Goal: Check status: Check status

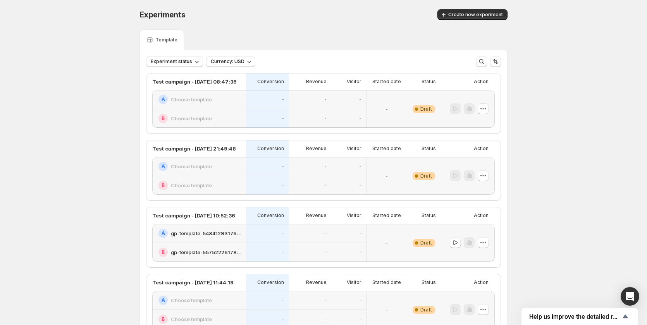
click at [309, 109] on div "-" at bounding box center [309, 118] width 43 height 19
click at [484, 109] on icon "button" at bounding box center [482, 108] width 1 height 1
click at [463, 126] on span "Edit" at bounding box center [467, 125] width 9 height 6
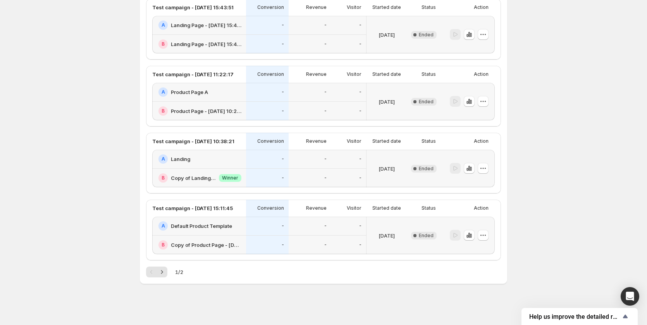
scroll to position [1147, 0]
click at [481, 101] on icon "button" at bounding box center [483, 101] width 8 height 8
click at [334, 104] on div "-" at bounding box center [348, 110] width 35 height 19
click at [305, 88] on div "-" at bounding box center [309, 91] width 33 height 9
click at [228, 162] on div "A Landing" at bounding box center [199, 158] width 83 height 9
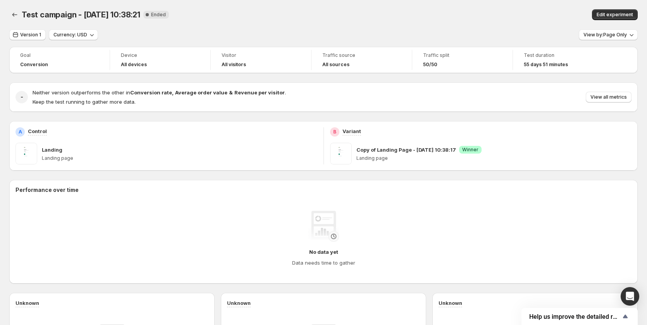
click at [234, 92] on strong "Revenue per visitor" at bounding box center [259, 92] width 50 height 6
click at [27, 34] on span "Version 1" at bounding box center [30, 35] width 21 height 6
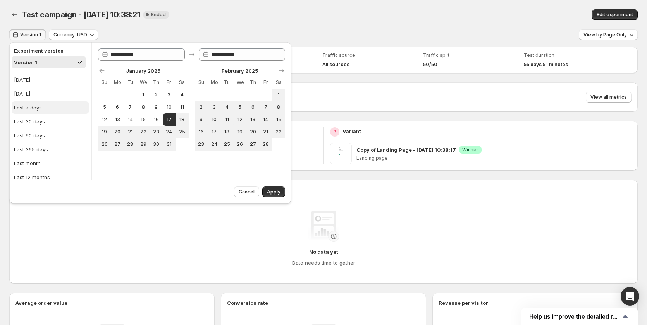
click at [39, 103] on button "Last 7 days" at bounding box center [50, 107] width 77 height 12
type input "**********"
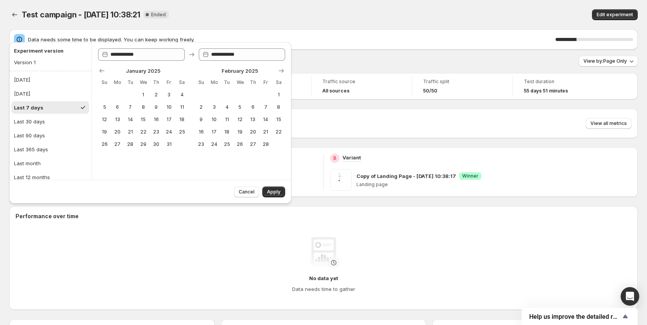
click at [48, 113] on button "Last 7 days" at bounding box center [50, 107] width 77 height 12
click at [45, 122] on button "Last 30 days" at bounding box center [50, 121] width 77 height 12
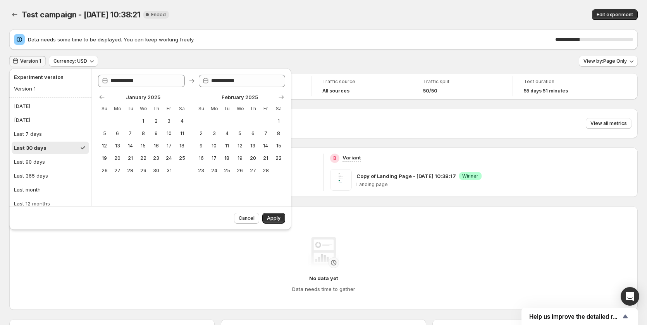
click at [30, 141] on ul "[DATE] [DATE] Last 7 days Last 30 days Last 90 days Last 365 days Last month La…" at bounding box center [50, 162] width 77 height 124
click at [33, 136] on div "Last 7 days" at bounding box center [28, 134] width 28 height 8
click at [34, 143] on button "Last 30 days" at bounding box center [50, 148] width 77 height 12
click at [36, 130] on button "Last 7 days" at bounding box center [50, 134] width 77 height 12
click at [281, 97] on icon "Show next month, March 2025" at bounding box center [281, 97] width 8 height 8
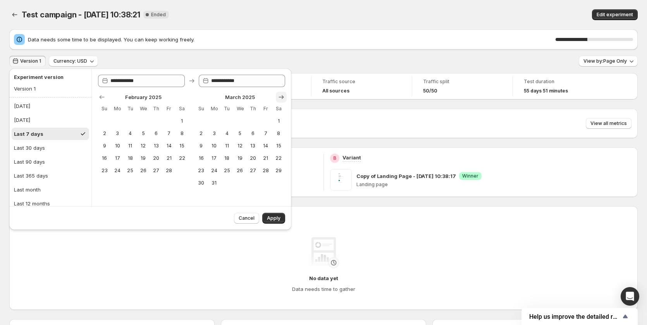
click at [281, 97] on icon "Show next month, April 2025" at bounding box center [281, 97] width 8 height 8
click at [281, 97] on icon "Show next month, May 2025" at bounding box center [281, 97] width 8 height 8
click at [281, 97] on icon "Show next month, June 2025" at bounding box center [281, 97] width 8 height 8
click at [281, 97] on icon "Show next month, July 2025" at bounding box center [281, 97] width 8 height 8
click at [281, 97] on icon "Show next month, August 2025" at bounding box center [281, 97] width 8 height 8
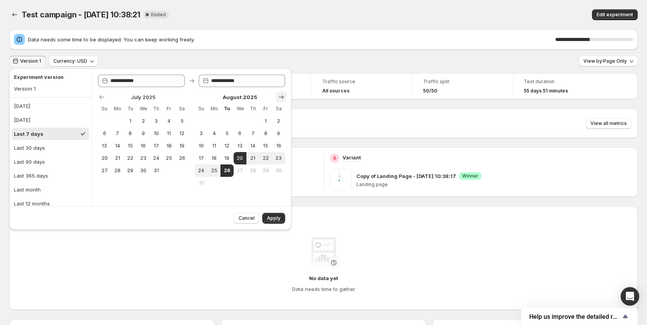
click at [281, 97] on icon "Show next month, September 2025" at bounding box center [281, 97] width 8 height 8
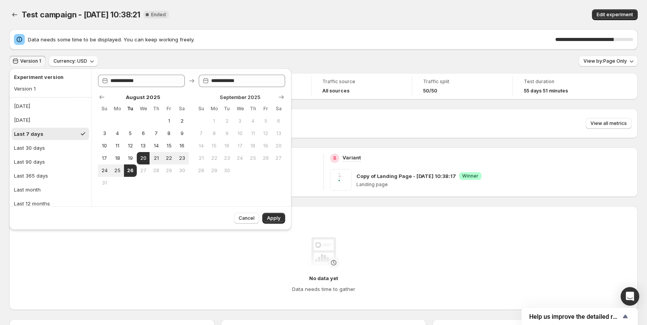
click at [46, 133] on button "Last 7 days" at bounding box center [50, 134] width 77 height 12
click at [45, 144] on button "Last 30 days" at bounding box center [50, 148] width 77 height 12
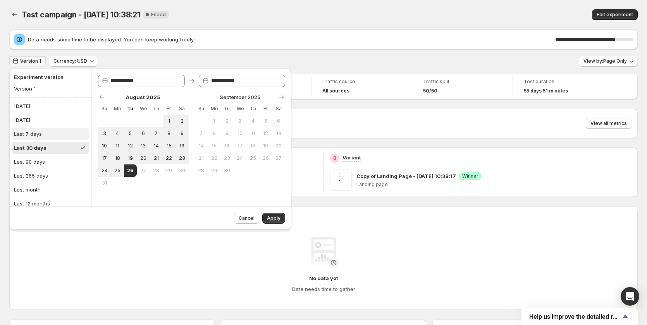
click at [41, 135] on div "Last 7 days" at bounding box center [28, 134] width 28 height 8
type input "**********"
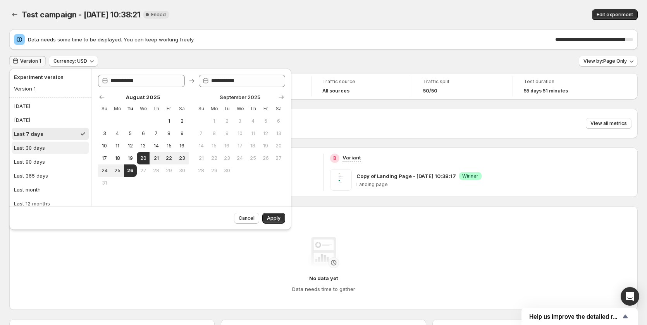
click at [44, 146] on div "Last 30 days" at bounding box center [29, 148] width 31 height 8
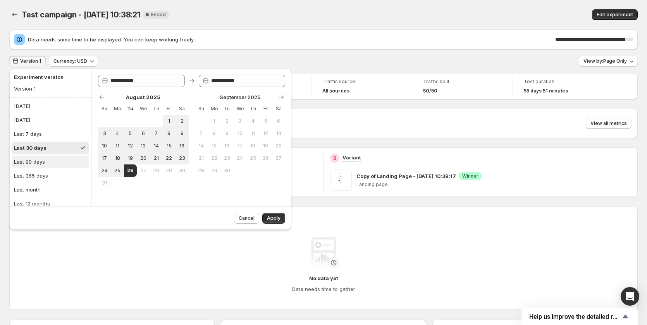
click at [44, 156] on button "Last 90 days" at bounding box center [50, 162] width 77 height 12
click at [44, 168] on ul "[DATE] [DATE] Last 7 days Last 30 days Last 90 days Last 365 days Last month La…" at bounding box center [50, 162] width 77 height 124
click at [44, 177] on div "Last 365 days" at bounding box center [31, 176] width 34 height 8
click at [44, 160] on div "Last 365 days" at bounding box center [32, 156] width 36 height 8
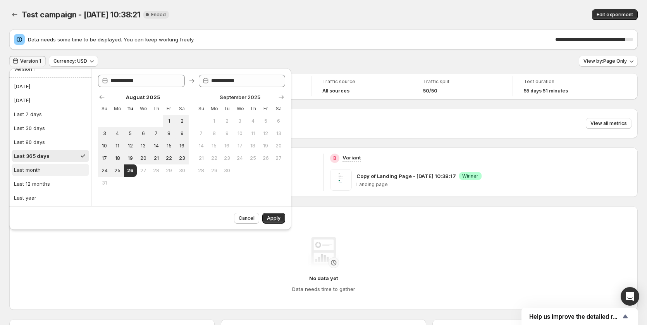
click at [44, 171] on button "Last month" at bounding box center [50, 170] width 77 height 12
type input "**********"
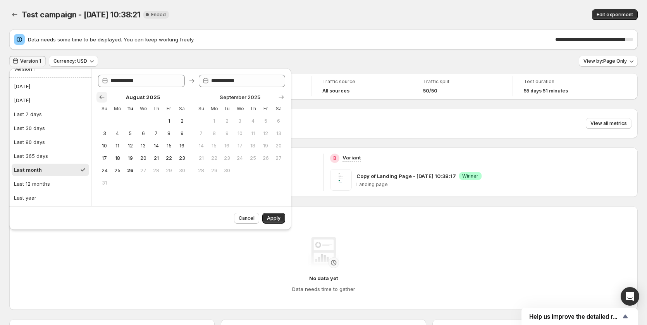
click at [101, 98] on icon "Show previous month, July 2025" at bounding box center [102, 97] width 8 height 8
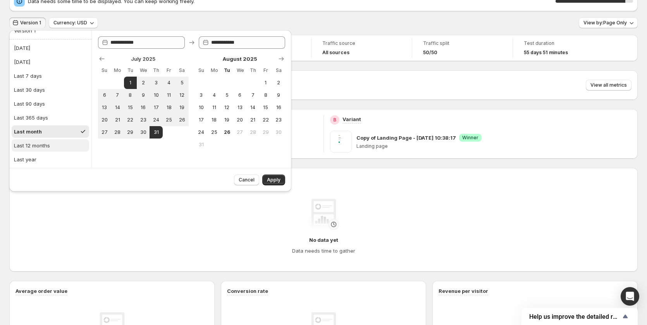
scroll to position [39, 0]
click at [53, 118] on button "Last 365 days" at bounding box center [50, 117] width 77 height 12
type input "**********"
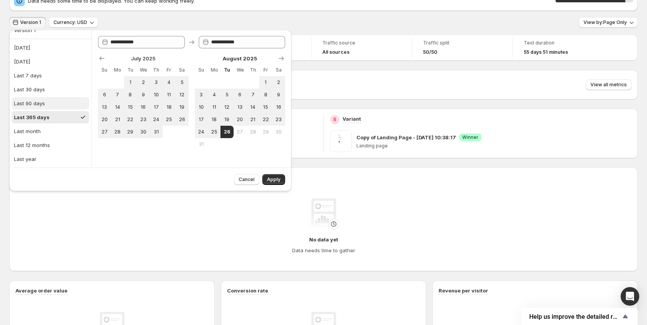
click at [39, 104] on div "Last 90 days" at bounding box center [29, 104] width 31 height 8
click at [39, 92] on div "Last 30 days" at bounding box center [29, 90] width 31 height 8
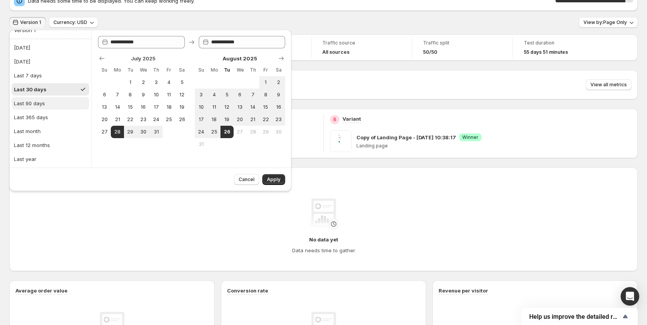
click at [37, 103] on div "Last 90 days" at bounding box center [29, 104] width 31 height 8
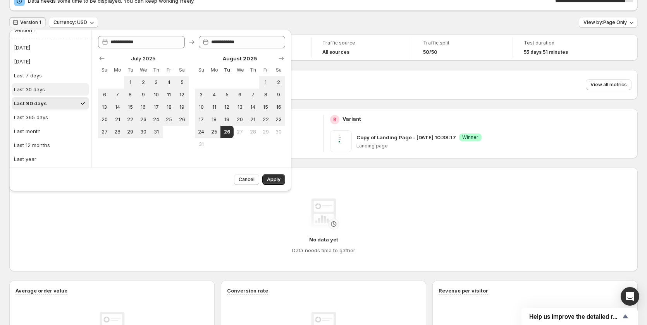
click at [39, 90] on div "Last 30 days" at bounding box center [29, 90] width 31 height 8
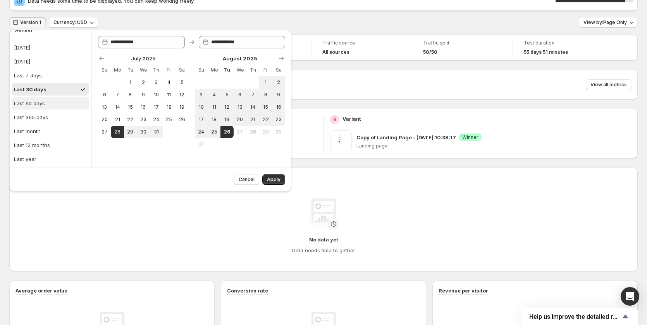
click at [36, 100] on div "Last 90 days" at bounding box center [29, 104] width 31 height 8
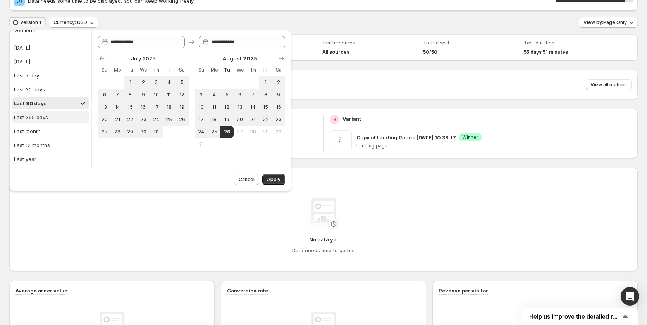
click at [33, 115] on div "Last 365 days" at bounding box center [31, 117] width 34 height 8
click at [31, 127] on div "Last month" at bounding box center [27, 131] width 27 height 8
type input "**********"
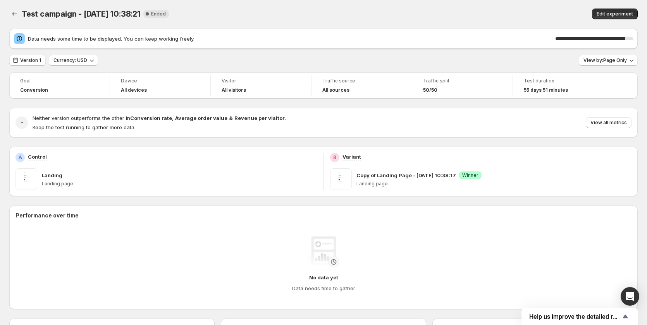
scroll to position [0, 0]
click at [34, 63] on span "Version 1" at bounding box center [30, 61] width 21 height 6
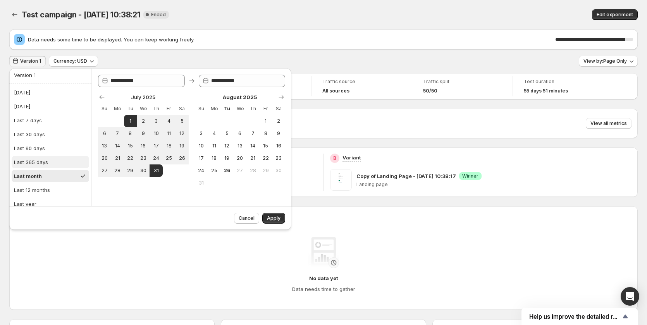
scroll to position [20, 0]
click at [46, 185] on div "Last 12 months" at bounding box center [32, 184] width 36 height 8
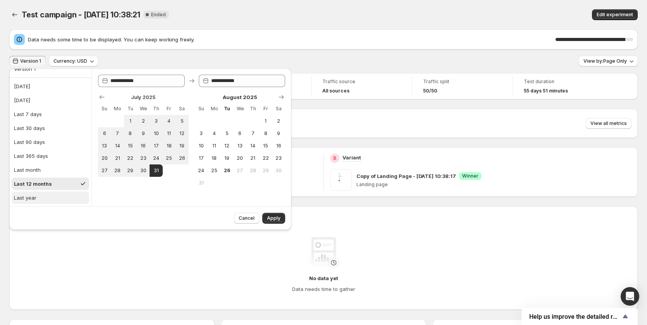
click at [43, 197] on button "Last year" at bounding box center [50, 198] width 77 height 12
type input "**********"
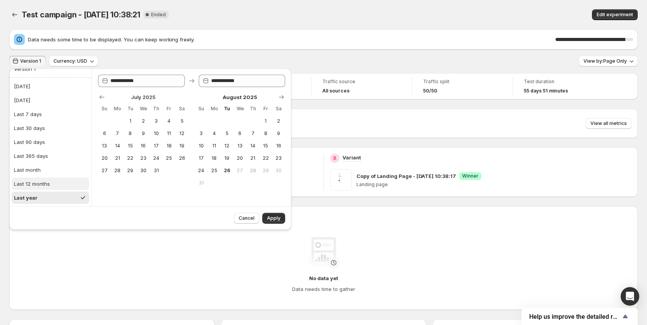
click at [46, 184] on div "Last 12 months" at bounding box center [32, 184] width 36 height 8
type input "**********"
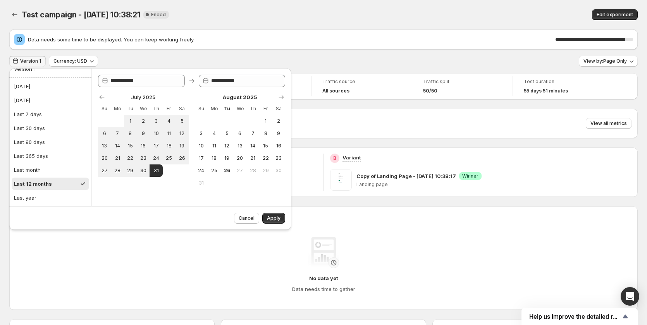
drag, startPoint x: 46, startPoint y: 170, endPoint x: 46, endPoint y: 163, distance: 6.6
click at [46, 170] on button "Last month" at bounding box center [50, 170] width 77 height 12
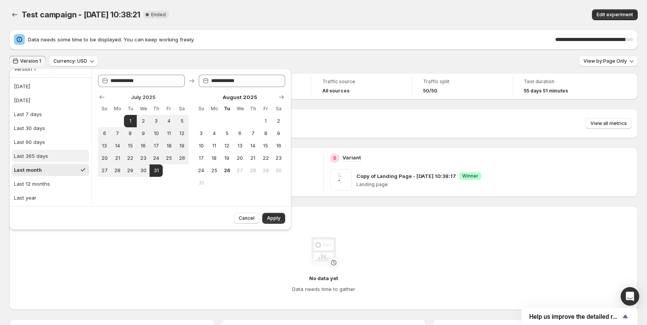
click at [46, 153] on div "Last 365 days" at bounding box center [31, 156] width 34 height 8
type input "**********"
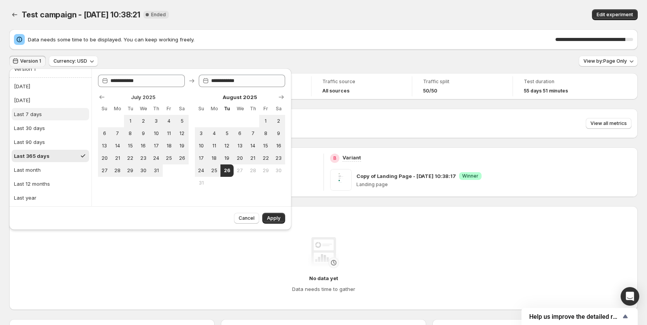
click at [31, 112] on div "Last 7 days" at bounding box center [28, 114] width 28 height 8
type input "**********"
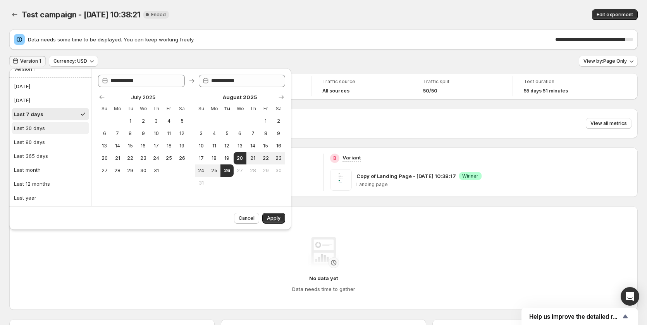
scroll to position [0, 0]
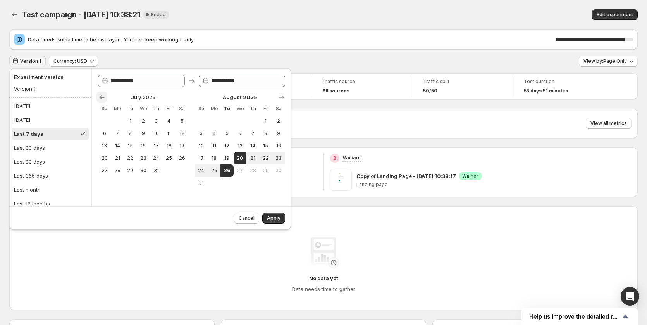
click at [100, 95] on icon "Show previous month, June 2025" at bounding box center [102, 97] width 8 height 8
click at [100, 95] on icon "Show previous month, May 2025" at bounding box center [102, 97] width 8 height 8
click at [100, 95] on icon "Show previous month, April 2025" at bounding box center [102, 97] width 8 height 8
click at [100, 95] on icon "Show previous month, February 2025" at bounding box center [102, 97] width 8 height 8
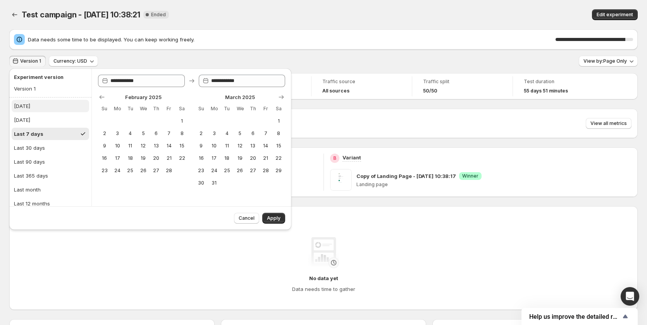
click at [41, 110] on button "[DATE]" at bounding box center [50, 106] width 77 height 12
click at [41, 121] on button "[DATE]" at bounding box center [50, 120] width 77 height 12
type input "**********"
click at [50, 136] on button "Last 7 days" at bounding box center [50, 134] width 77 height 12
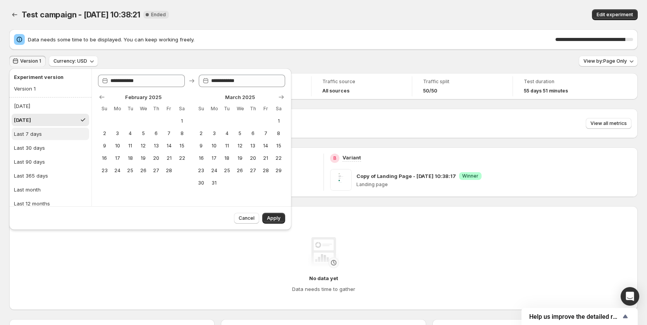
type input "**********"
click at [29, 147] on div "Last 30 days" at bounding box center [29, 148] width 31 height 8
click at [279, 96] on icon "Show next month, April 2025" at bounding box center [281, 97] width 8 height 8
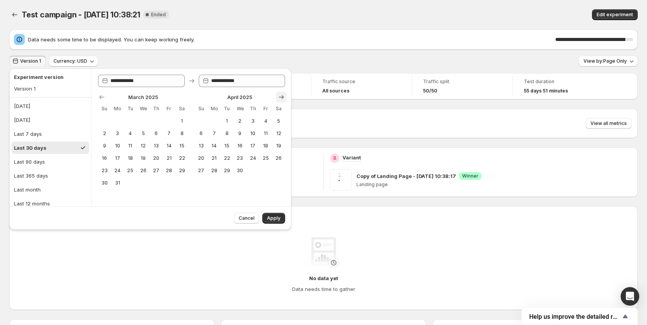
click at [279, 96] on icon "Show next month, May 2025" at bounding box center [281, 97] width 8 height 8
click at [279, 96] on icon "Show next month, June 2025" at bounding box center [281, 97] width 8 height 8
click at [279, 96] on icon "Show next month, July 2025" at bounding box center [281, 97] width 8 height 8
click at [279, 96] on icon "Show next month, August 2025" at bounding box center [281, 97] width 8 height 8
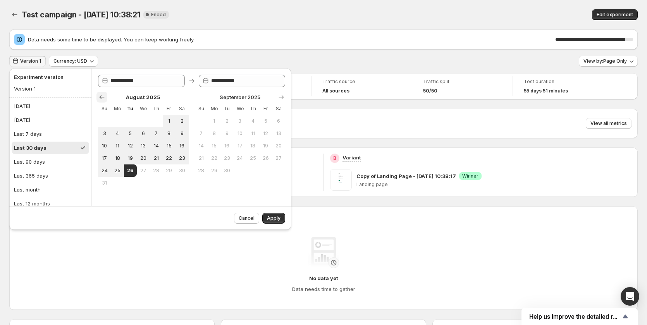
click at [101, 95] on icon "Show previous month, July 2025" at bounding box center [102, 97] width 8 height 8
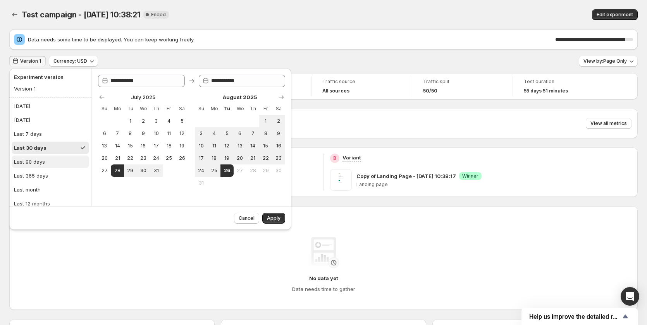
click at [53, 161] on button "Last 90 days" at bounding box center [50, 162] width 77 height 12
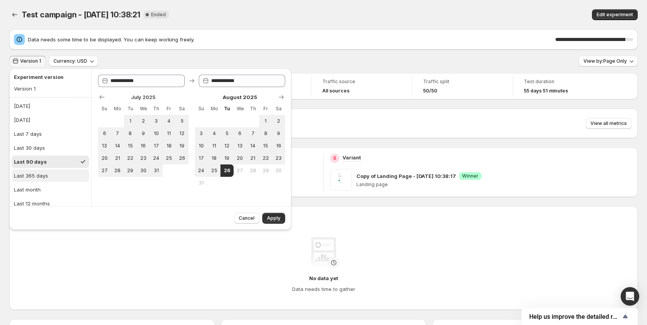
click at [46, 173] on div "Last 365 days" at bounding box center [31, 176] width 34 height 8
drag, startPoint x: 41, startPoint y: 162, endPoint x: 42, endPoint y: 155, distance: 7.8
click at [41, 162] on div "Last 90 days" at bounding box center [29, 162] width 31 height 8
drag, startPoint x: 46, startPoint y: 144, endPoint x: 48, endPoint y: 132, distance: 13.0
click at [46, 144] on button "Last 30 days" at bounding box center [50, 148] width 77 height 12
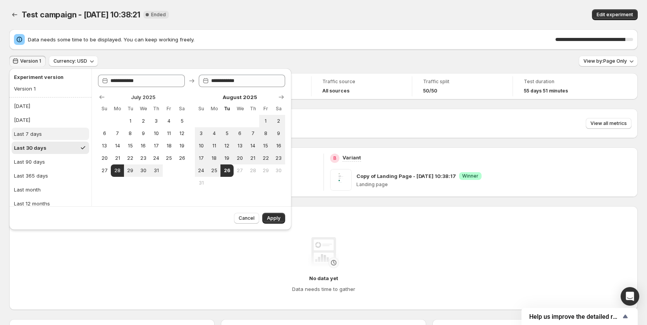
click at [48, 132] on button "Last 7 days" at bounding box center [50, 134] width 77 height 12
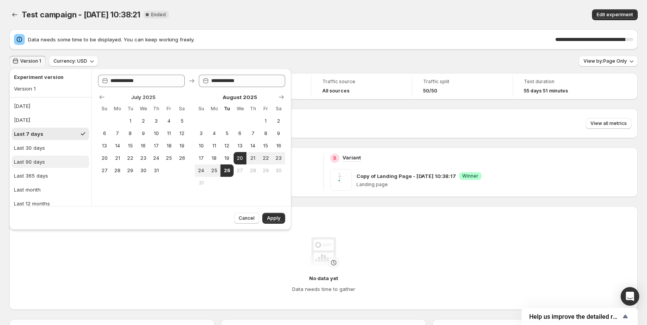
drag, startPoint x: 47, startPoint y: 152, endPoint x: 46, endPoint y: 160, distance: 7.8
click at [47, 152] on button "Last 30 days" at bounding box center [50, 148] width 77 height 12
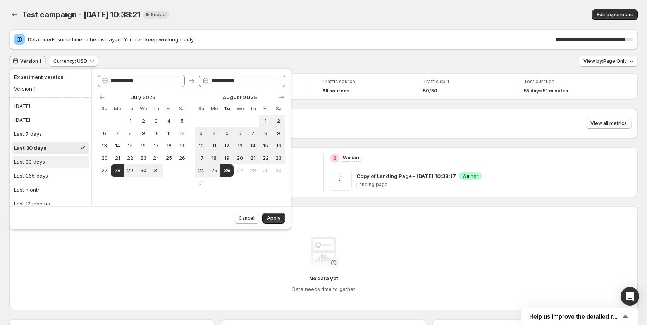
click at [46, 164] on button "Last 90 days" at bounding box center [50, 162] width 77 height 12
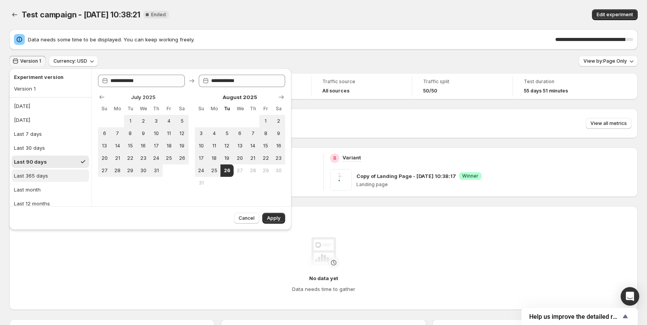
click at [45, 171] on button "Last 365 days" at bounding box center [50, 176] width 77 height 12
click at [100, 95] on icon "Show previous month, June 2025" at bounding box center [102, 97] width 8 height 8
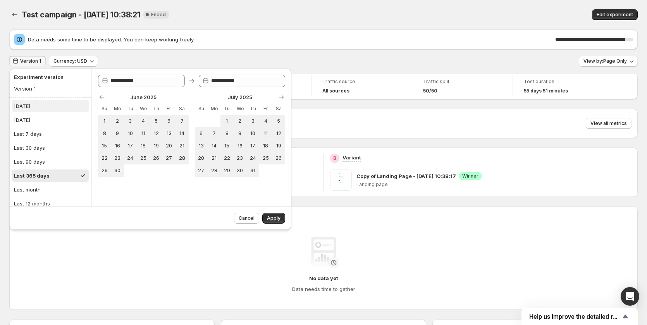
click at [49, 105] on button "[DATE]" at bounding box center [50, 106] width 77 height 12
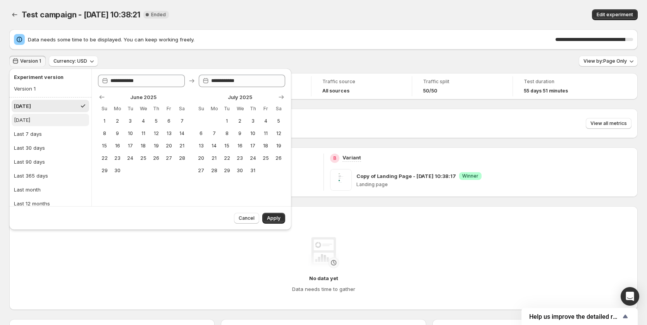
click at [42, 121] on button "[DATE]" at bounding box center [50, 120] width 77 height 12
type input "**********"
click at [43, 111] on button "[DATE]" at bounding box center [50, 106] width 77 height 12
type input "**********"
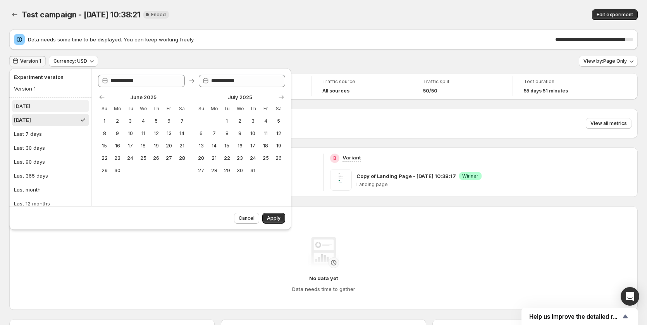
type input "**********"
click at [45, 118] on button "[DATE]" at bounding box center [50, 120] width 77 height 12
type input "**********"
click at [253, 217] on span "Cancel" at bounding box center [247, 218] width 16 height 6
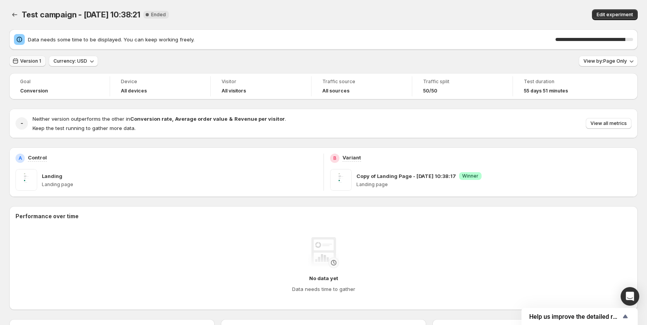
click at [34, 60] on span "Version 1" at bounding box center [30, 61] width 21 height 6
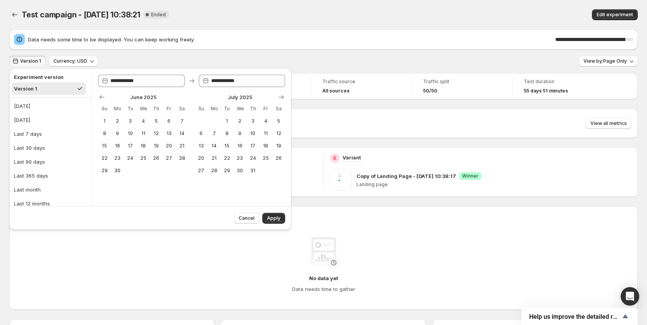
click at [274, 97] on div at bounding box center [191, 97] width 187 height 8
click at [276, 98] on button "Show next month, August 2025" at bounding box center [281, 97] width 11 height 11
click at [277, 98] on button "Show next month, September 2025" at bounding box center [281, 97] width 11 height 11
click at [277, 98] on button "Show next month, October 2025" at bounding box center [281, 97] width 11 height 11
click at [277, 98] on button "Show next month, November 2025" at bounding box center [281, 97] width 11 height 11
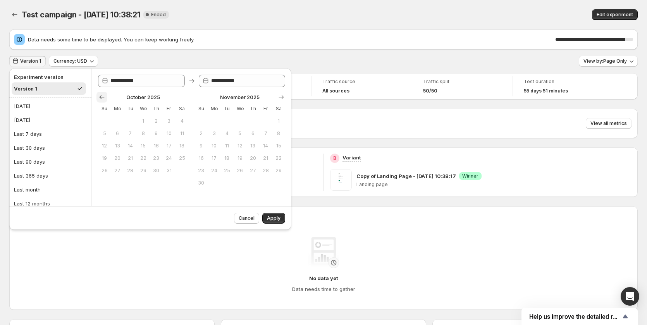
click at [101, 97] on icon "Show previous month, September 2025" at bounding box center [102, 97] width 8 height 8
click at [101, 97] on icon "Show previous month, August 2025" at bounding box center [102, 97] width 8 height 8
click at [101, 97] on icon "Show previous month, July 2025" at bounding box center [102, 97] width 8 height 8
click at [101, 97] on icon "Show previous month, June 2025" at bounding box center [102, 97] width 8 height 8
click at [101, 97] on icon "Show previous month, May 2025" at bounding box center [102, 97] width 8 height 8
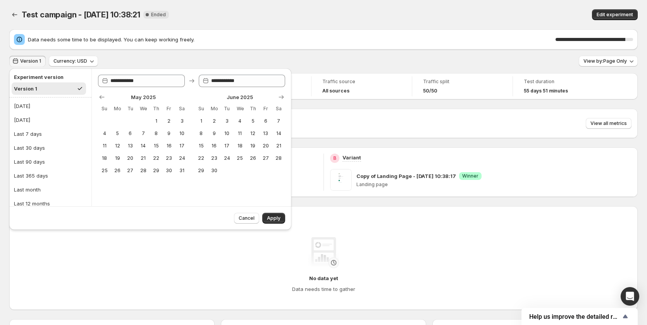
click at [131, 62] on div "Version 1 Currency: USD View by: Page Only" at bounding box center [323, 61] width 628 height 11
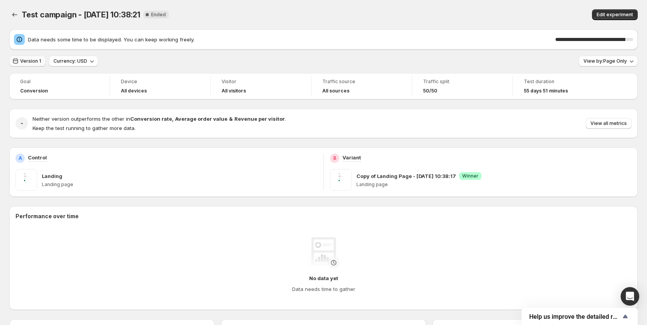
click at [25, 65] on button "Version 1" at bounding box center [27, 61] width 36 height 11
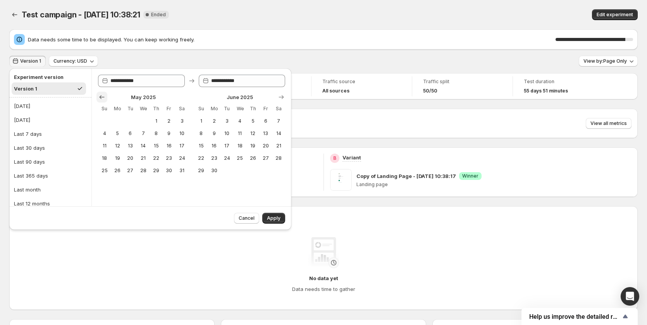
click at [106, 100] on button "Show previous month, April 2025" at bounding box center [101, 97] width 11 height 11
click at [106, 100] on button "Show previous month, February 2025" at bounding box center [101, 97] width 11 height 11
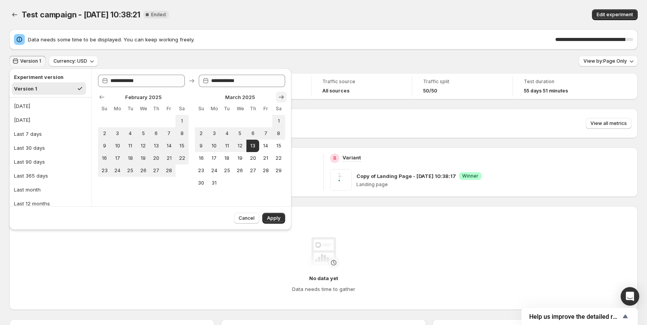
click at [277, 97] on button "Show next month, April 2025" at bounding box center [281, 97] width 11 height 11
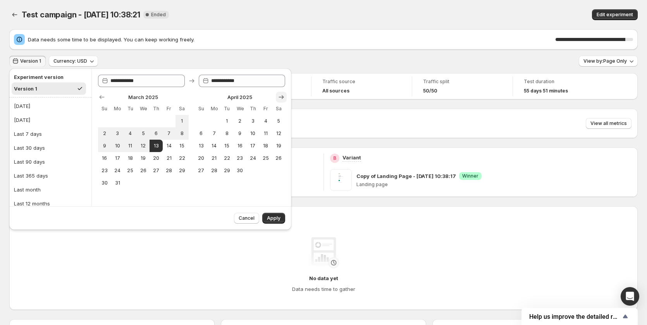
click at [277, 97] on button "Show next month, May 2025" at bounding box center [281, 97] width 11 height 11
click at [277, 97] on icon "Show next month, June 2025" at bounding box center [281, 97] width 8 height 8
click at [277, 97] on icon "Show next month, July 2025" at bounding box center [281, 97] width 8 height 8
click at [277, 97] on icon "Show next month, August 2025" at bounding box center [281, 97] width 8 height 8
click at [277, 97] on icon "Show next month, September 2025" at bounding box center [281, 97] width 8 height 8
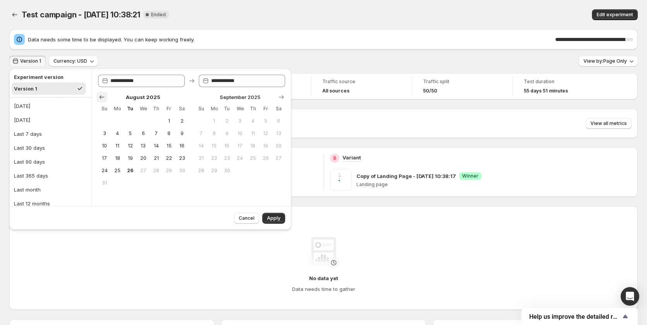
click at [103, 98] on icon "Show previous month, July 2025" at bounding box center [102, 97] width 8 height 8
click at [177, 261] on div "No data yet Data needs time to gather" at bounding box center [323, 265] width 603 height 56
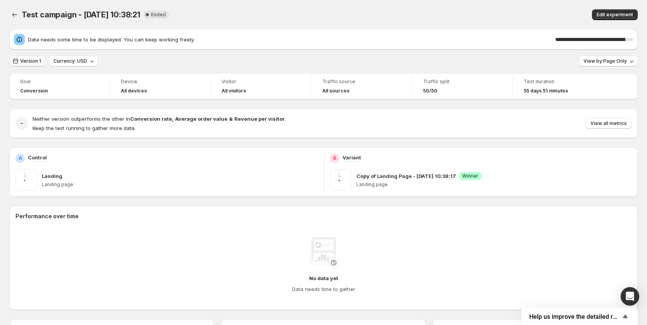
click at [33, 63] on span "Version 1" at bounding box center [30, 61] width 21 height 6
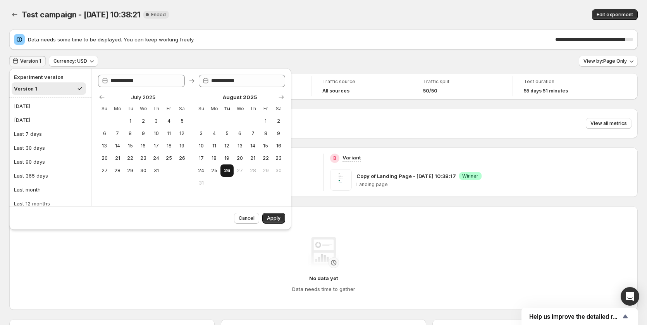
click at [224, 167] on button "26" at bounding box center [226, 171] width 13 height 12
type input "**********"
click at [104, 96] on icon "Show previous month, June 2025" at bounding box center [102, 97] width 8 height 8
click at [104, 96] on icon "Show previous month, May 2025" at bounding box center [102, 97] width 8 height 8
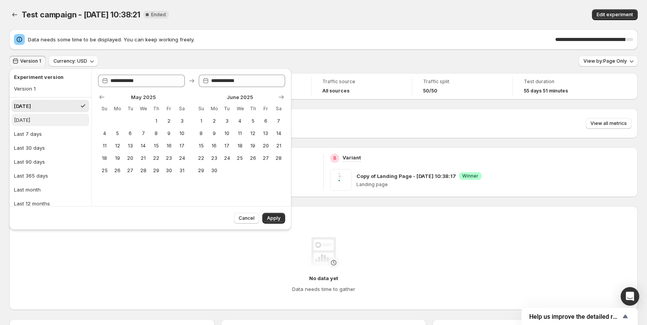
click at [43, 118] on button "[DATE]" at bounding box center [50, 120] width 77 height 12
type input "**********"
click at [61, 107] on button "[DATE]" at bounding box center [50, 106] width 77 height 12
type input "**********"
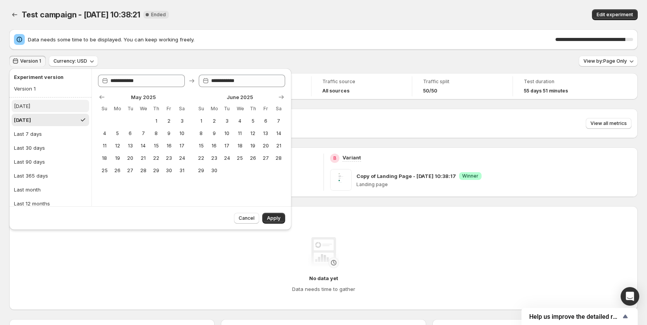
type input "**********"
click at [53, 133] on button "Last 7 days" at bounding box center [50, 134] width 77 height 12
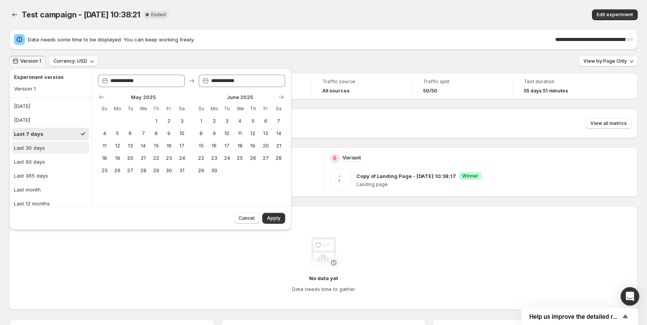
click at [44, 147] on div "Last 30 days" at bounding box center [29, 148] width 31 height 8
click at [40, 104] on button "[DATE]" at bounding box center [50, 106] width 77 height 12
click at [35, 113] on ul "[DATE] [DATE] Last 7 days Last 30 days Last 90 days Last 365 days Last month La…" at bounding box center [50, 162] width 77 height 124
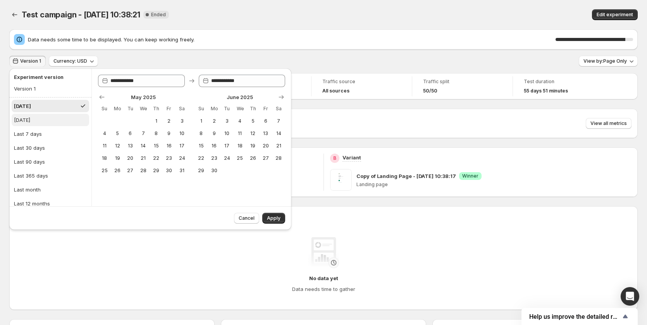
click at [30, 116] on div "[DATE]" at bounding box center [22, 120] width 16 height 8
type input "**********"
click at [275, 97] on div at bounding box center [191, 97] width 187 height 8
click at [276, 97] on button "Show next month, July 2025" at bounding box center [281, 97] width 11 height 11
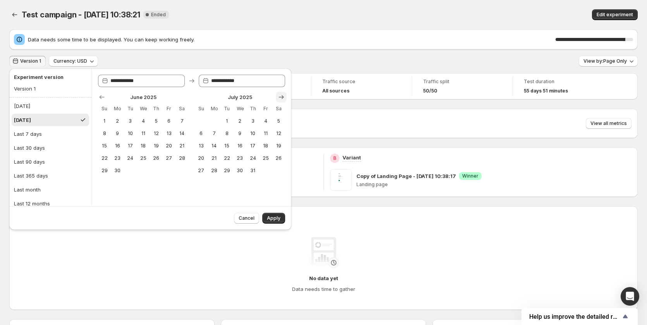
click at [276, 97] on button "Show next month, August 2025" at bounding box center [281, 97] width 11 height 11
click at [100, 100] on icon "Show previous month, June 2025" at bounding box center [102, 97] width 8 height 8
click at [35, 109] on button "[DATE]" at bounding box center [50, 106] width 77 height 12
type input "**********"
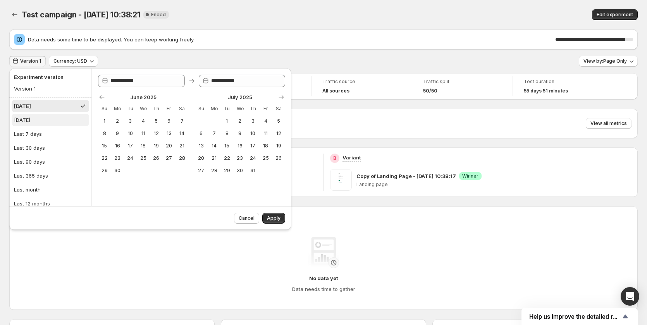
click at [36, 116] on button "[DATE]" at bounding box center [50, 120] width 77 height 12
type input "**********"
